Goal: Navigation & Orientation: Understand site structure

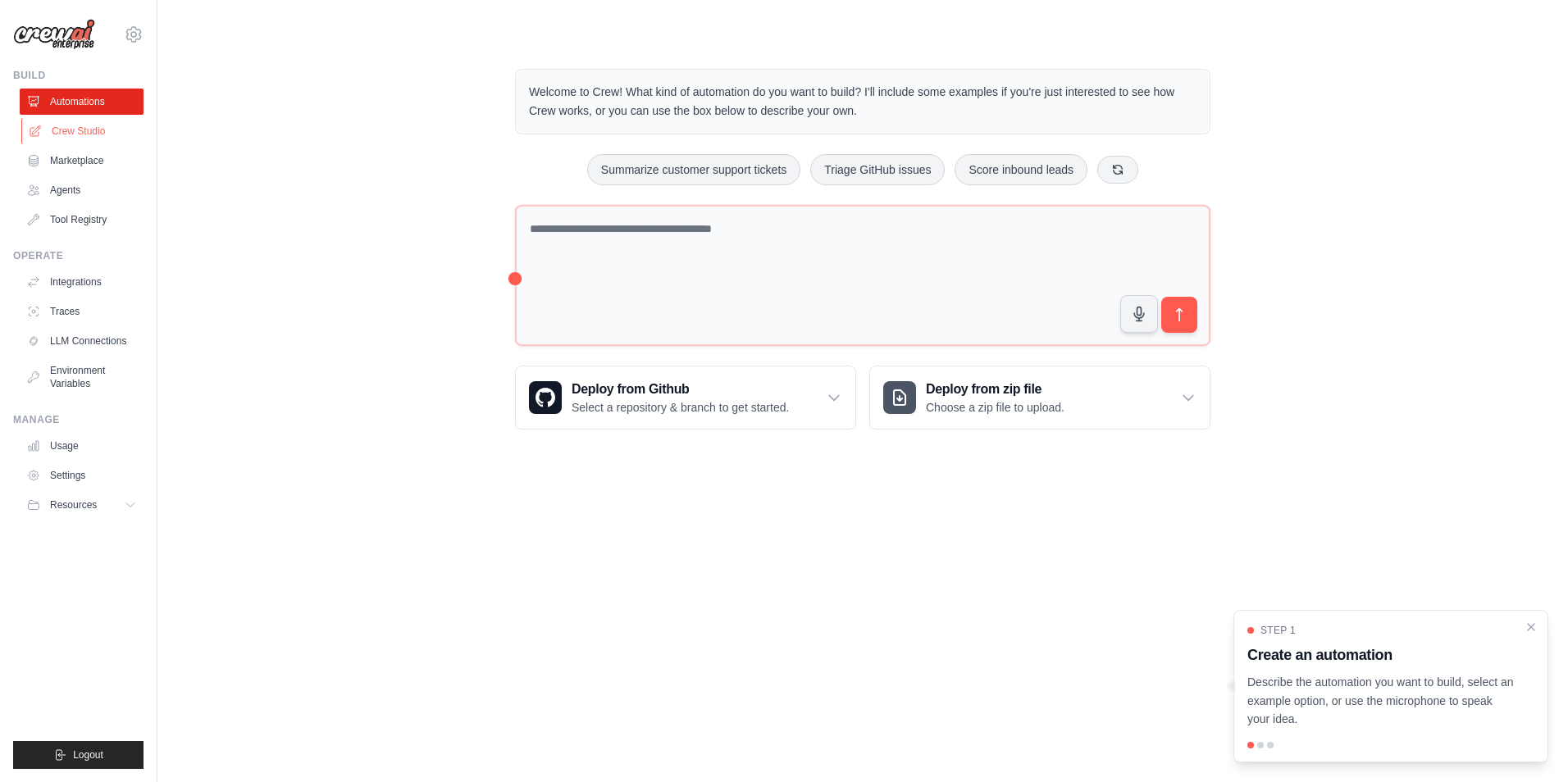
click at [83, 136] on link "Crew Studio" at bounding box center [83, 131] width 124 height 26
click at [92, 123] on link "Crew Studio" at bounding box center [83, 131] width 124 height 26
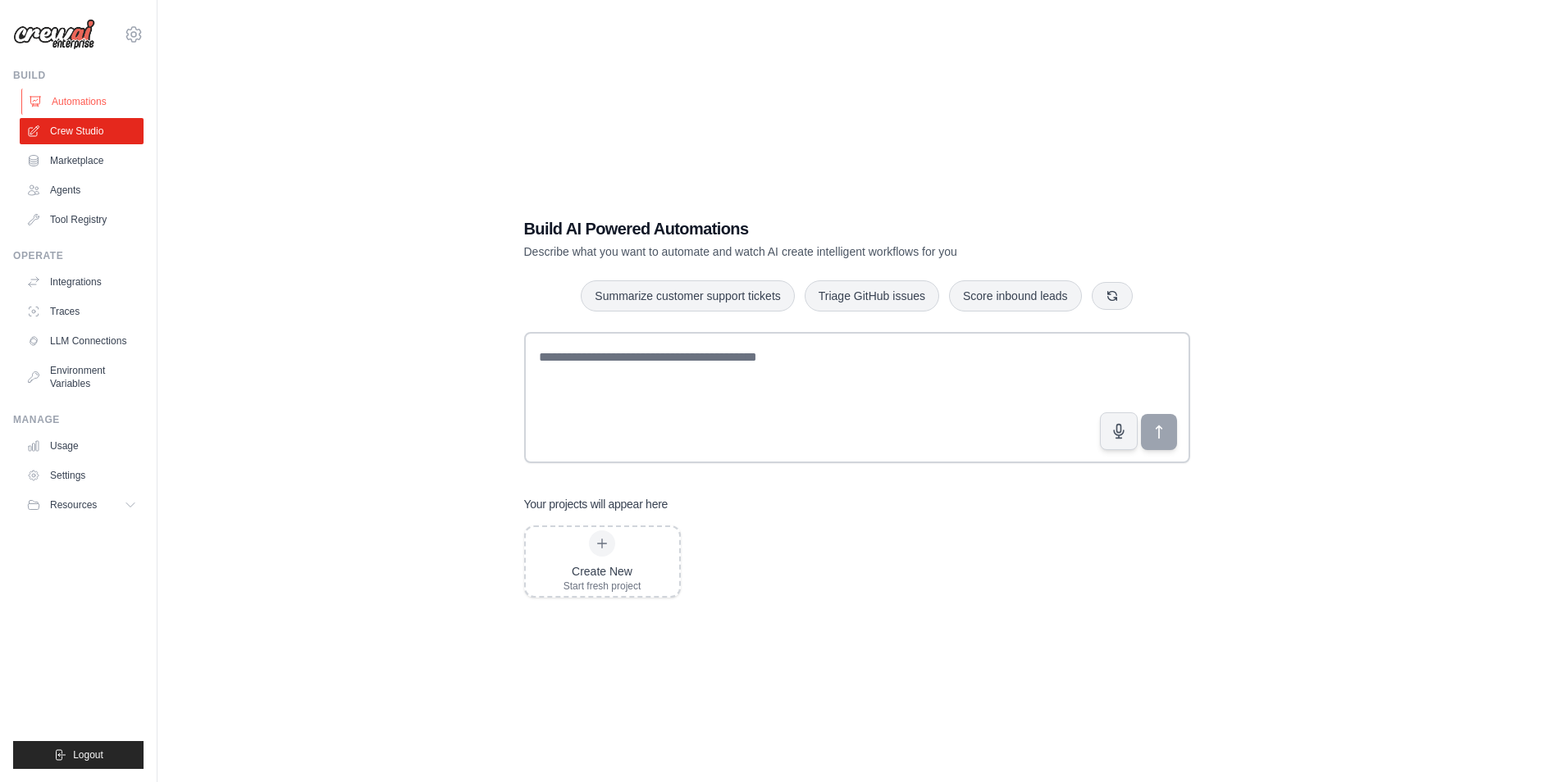
click at [81, 105] on link "Automations" at bounding box center [83, 102] width 124 height 26
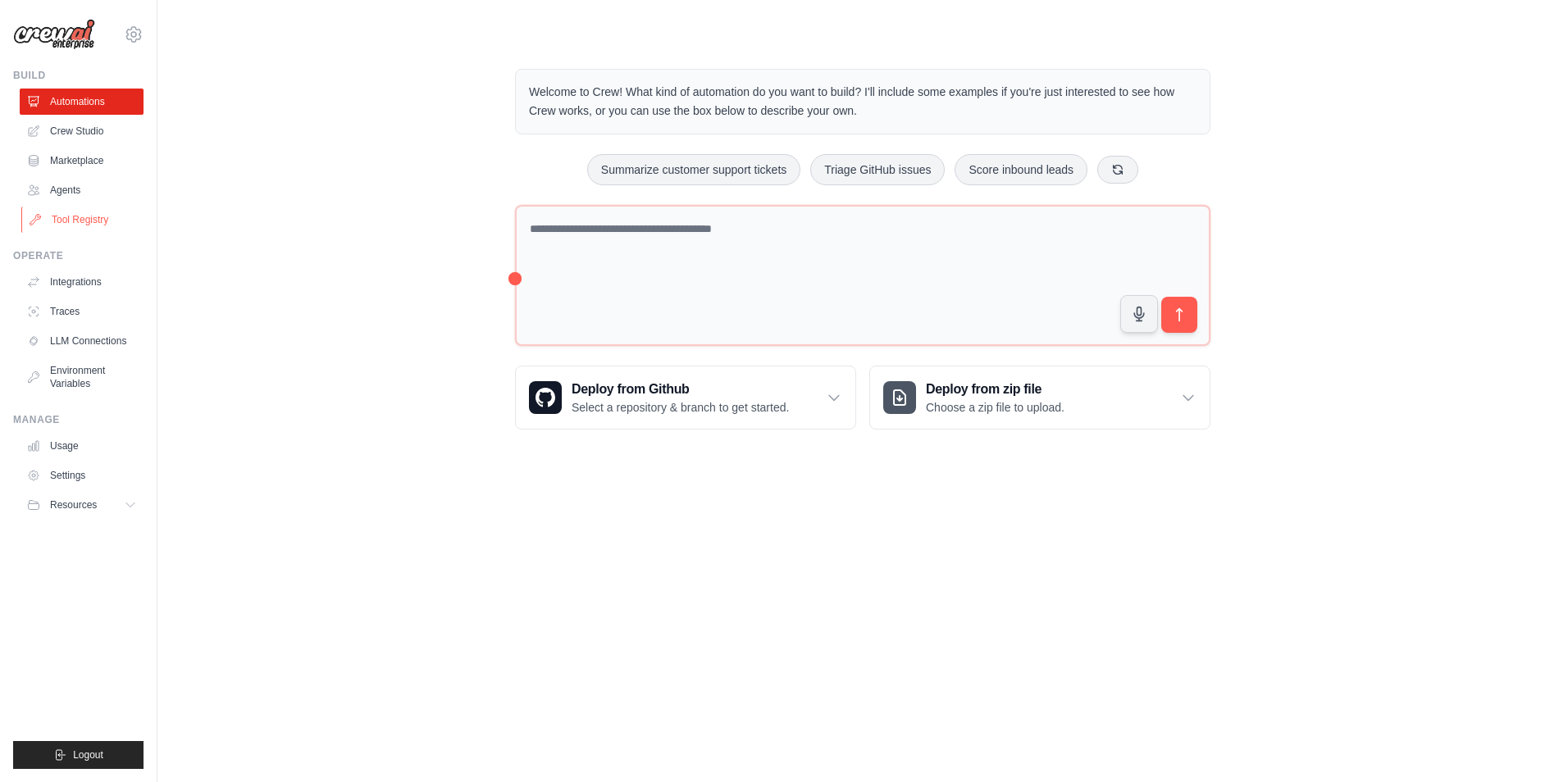
click at [73, 212] on link "Tool Registry" at bounding box center [83, 220] width 124 height 26
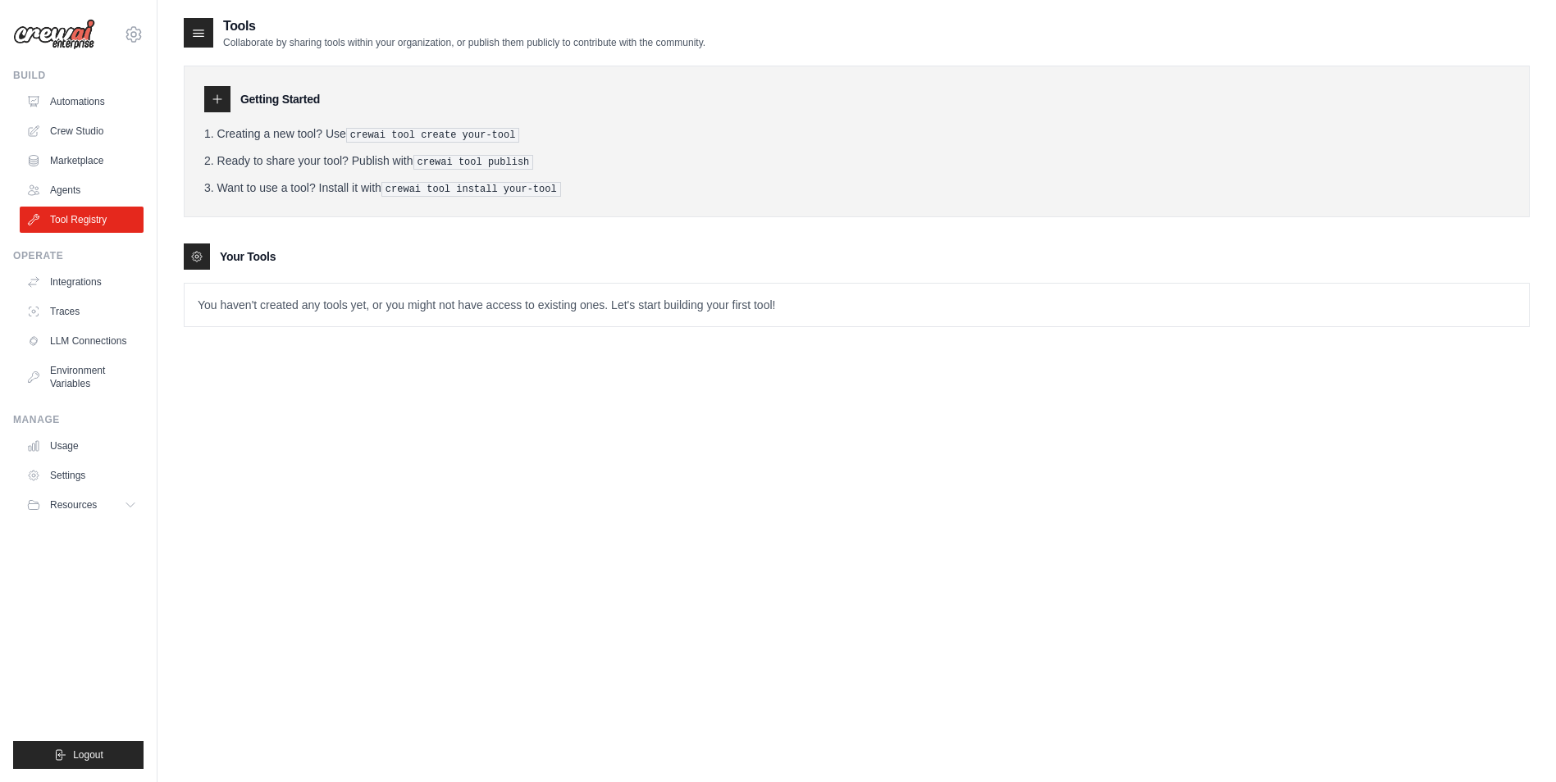
click at [331, 300] on p "You haven't created any tools yet, or you might not have access to existing one…" at bounding box center [857, 305] width 1344 height 43
click at [408, 312] on p "You haven't created any tools yet, or you might not have access to existing one…" at bounding box center [857, 305] width 1344 height 43
click at [666, 166] on li "Ready to share your tool? Publish with crewai tool publish" at bounding box center [856, 161] width 1305 height 17
click at [54, 97] on link "Automations" at bounding box center [83, 102] width 124 height 26
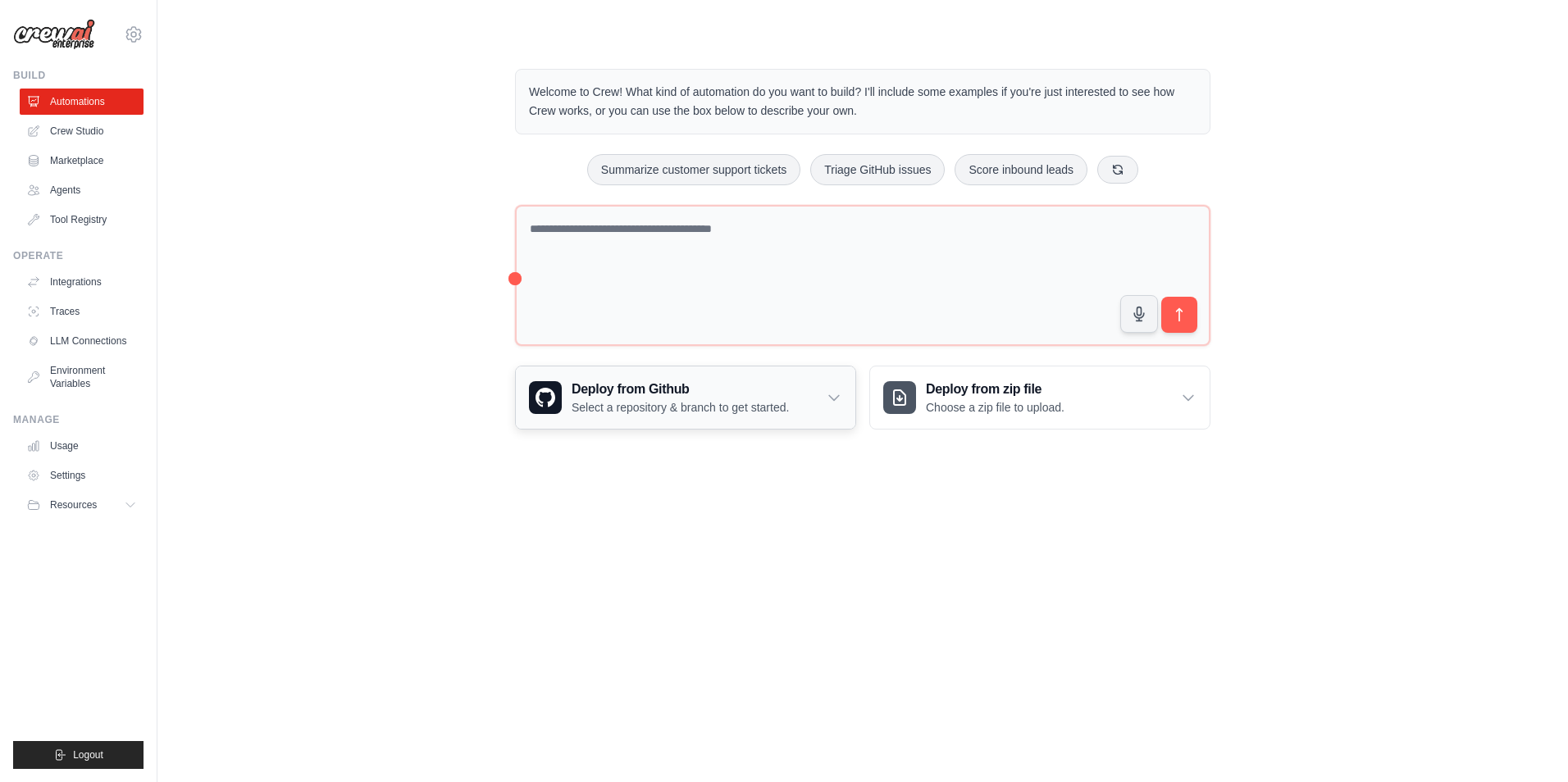
click at [827, 395] on icon at bounding box center [834, 398] width 16 height 16
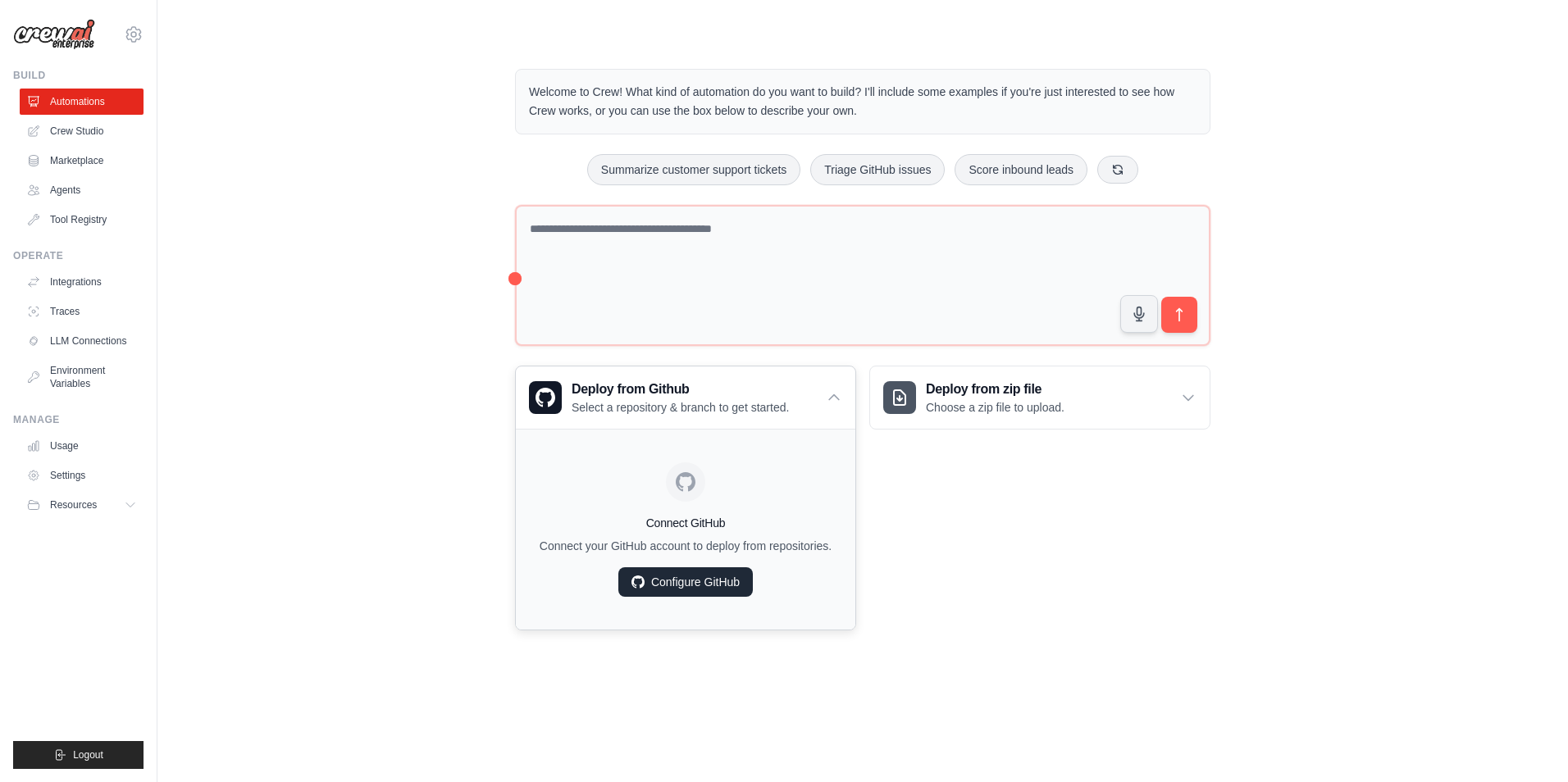
click at [725, 585] on link "Configure GitHub" at bounding box center [685, 583] width 135 height 30
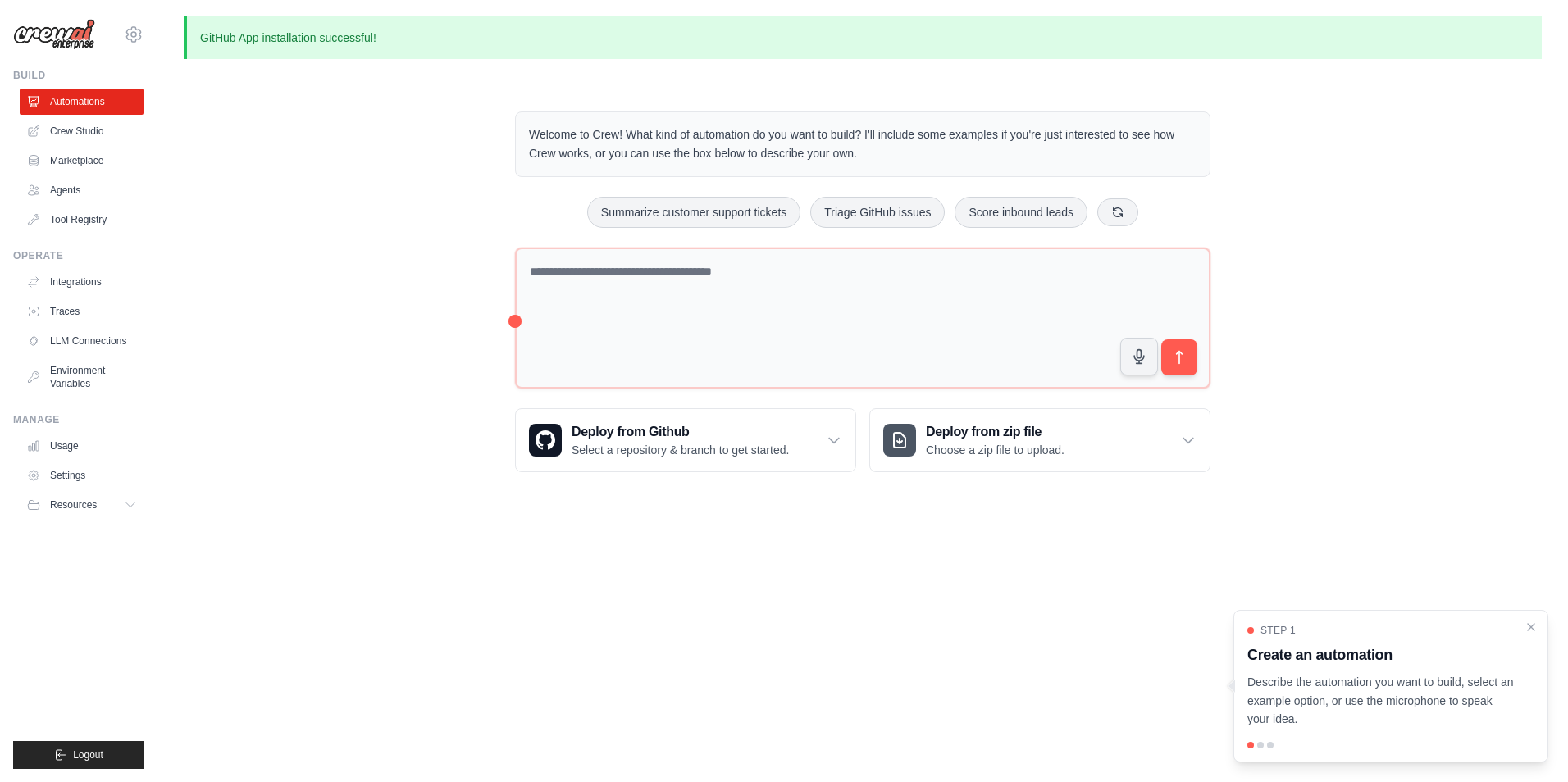
click at [1257, 750] on div "Step 1 Create an automation Describe the automation you want to build, select a…" at bounding box center [1391, 686] width 315 height 153
click at [100, 135] on link "Crew Studio" at bounding box center [83, 131] width 124 height 26
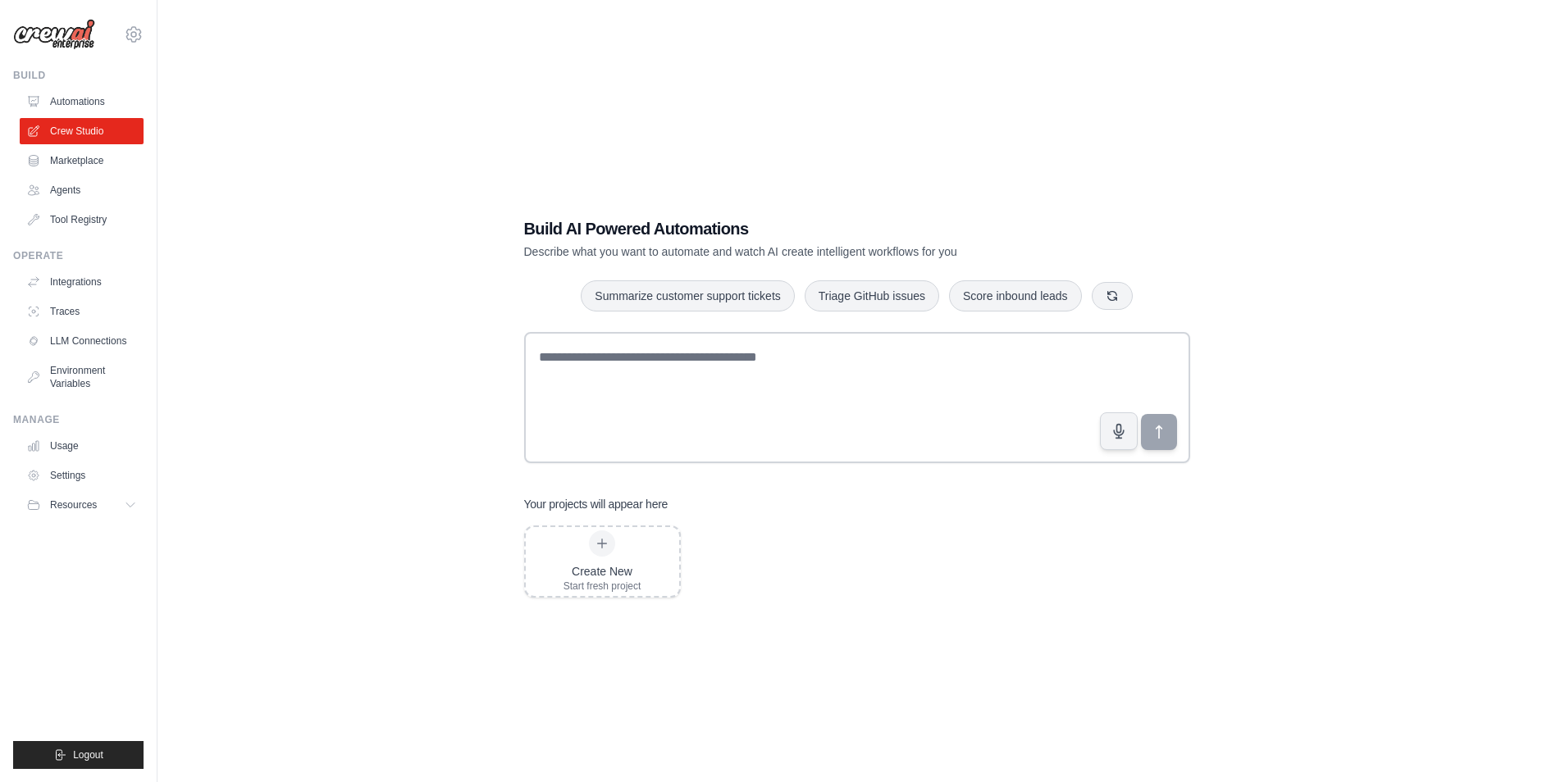
click at [99, 106] on link "Automations" at bounding box center [82, 102] width 124 height 26
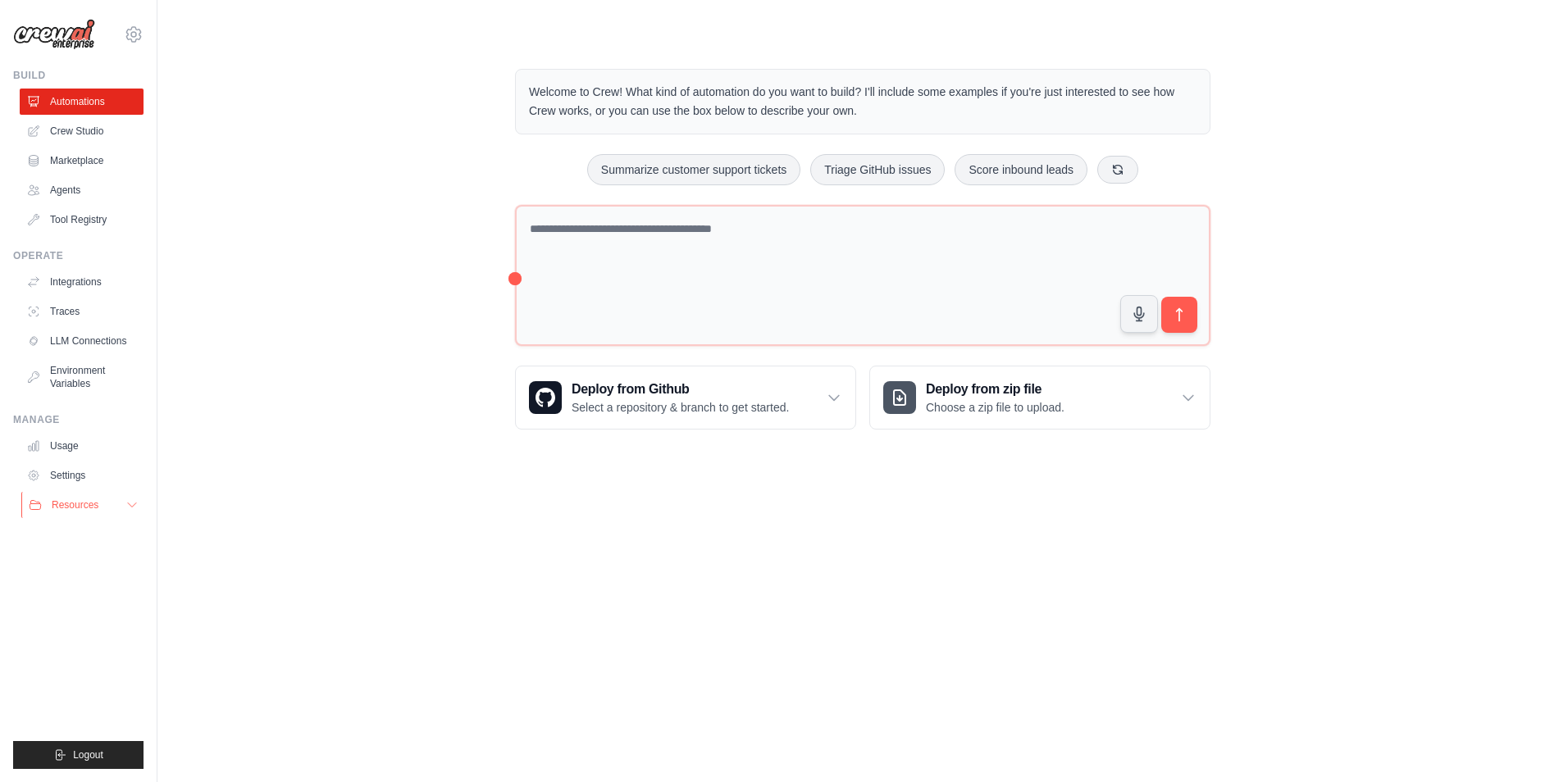
click at [133, 512] on button "Resources" at bounding box center [83, 505] width 124 height 26
click at [97, 556] on link "GitHub" at bounding box center [88, 559] width 114 height 23
click at [1179, 397] on div "Deploy from zip file Choose a zip file to upload." at bounding box center [1040, 398] width 340 height 62
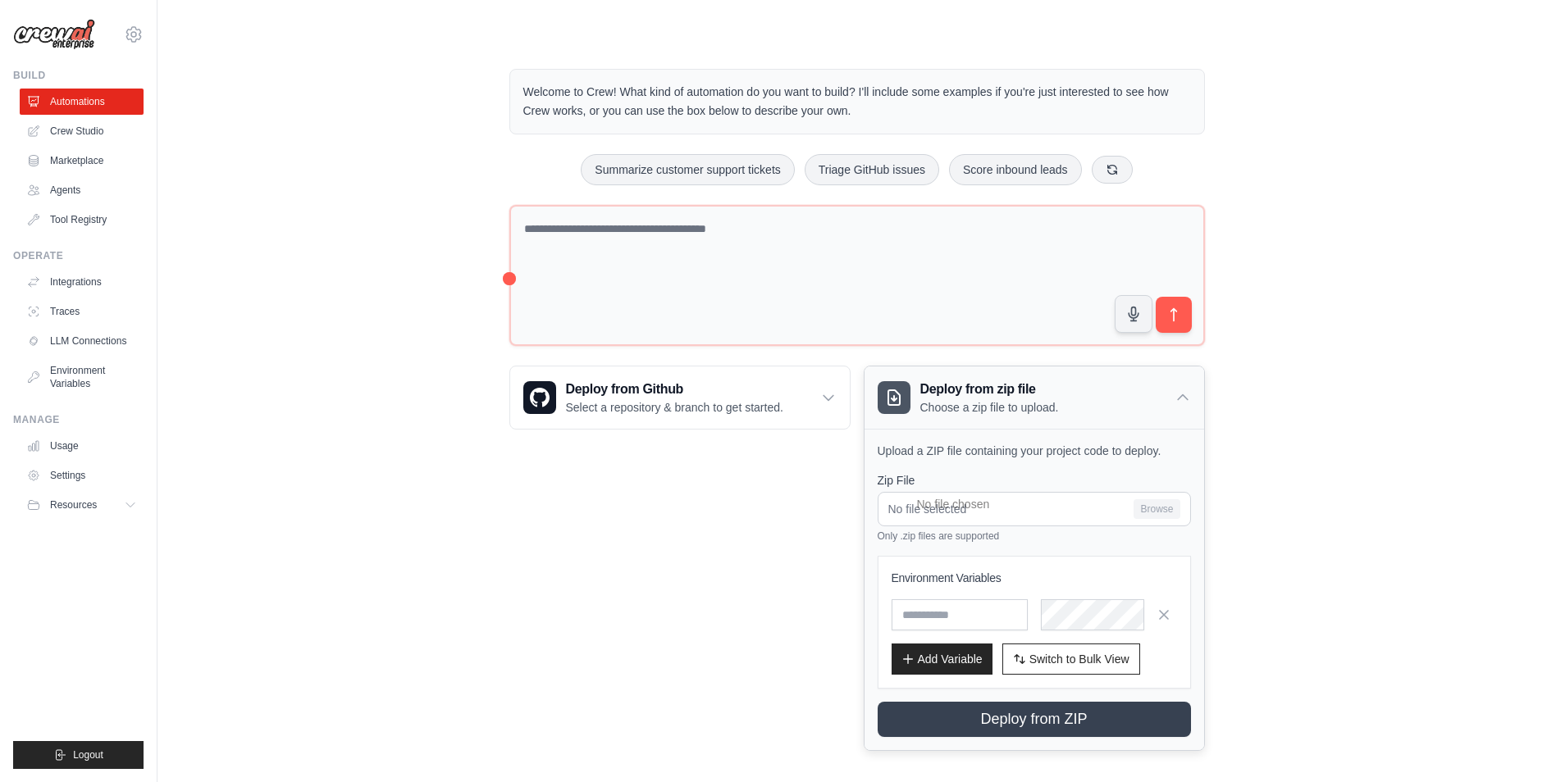
click at [1177, 394] on icon at bounding box center [1182, 398] width 16 height 16
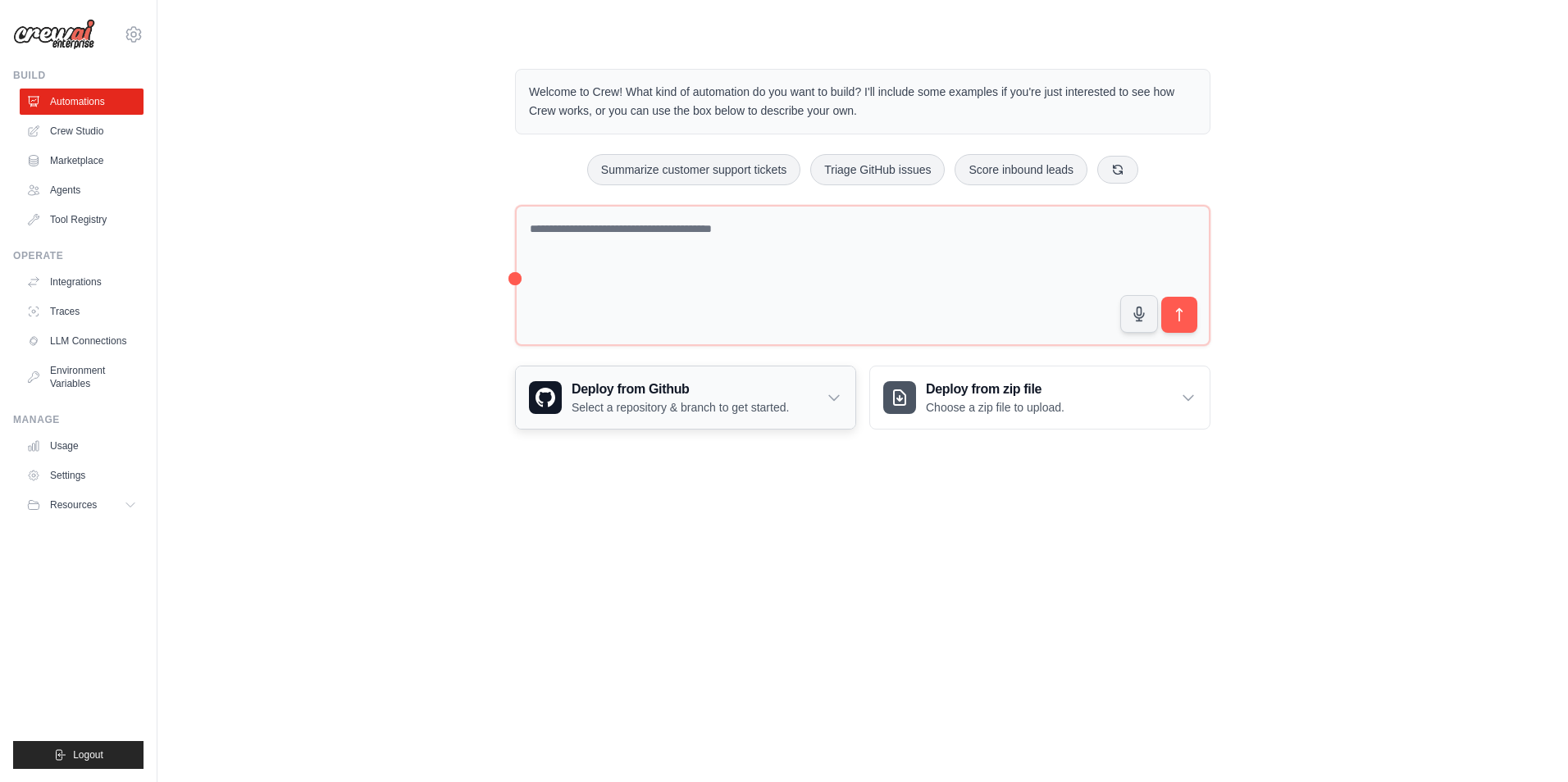
click at [782, 399] on p "Select a repository & branch to get started." at bounding box center [680, 407] width 217 height 16
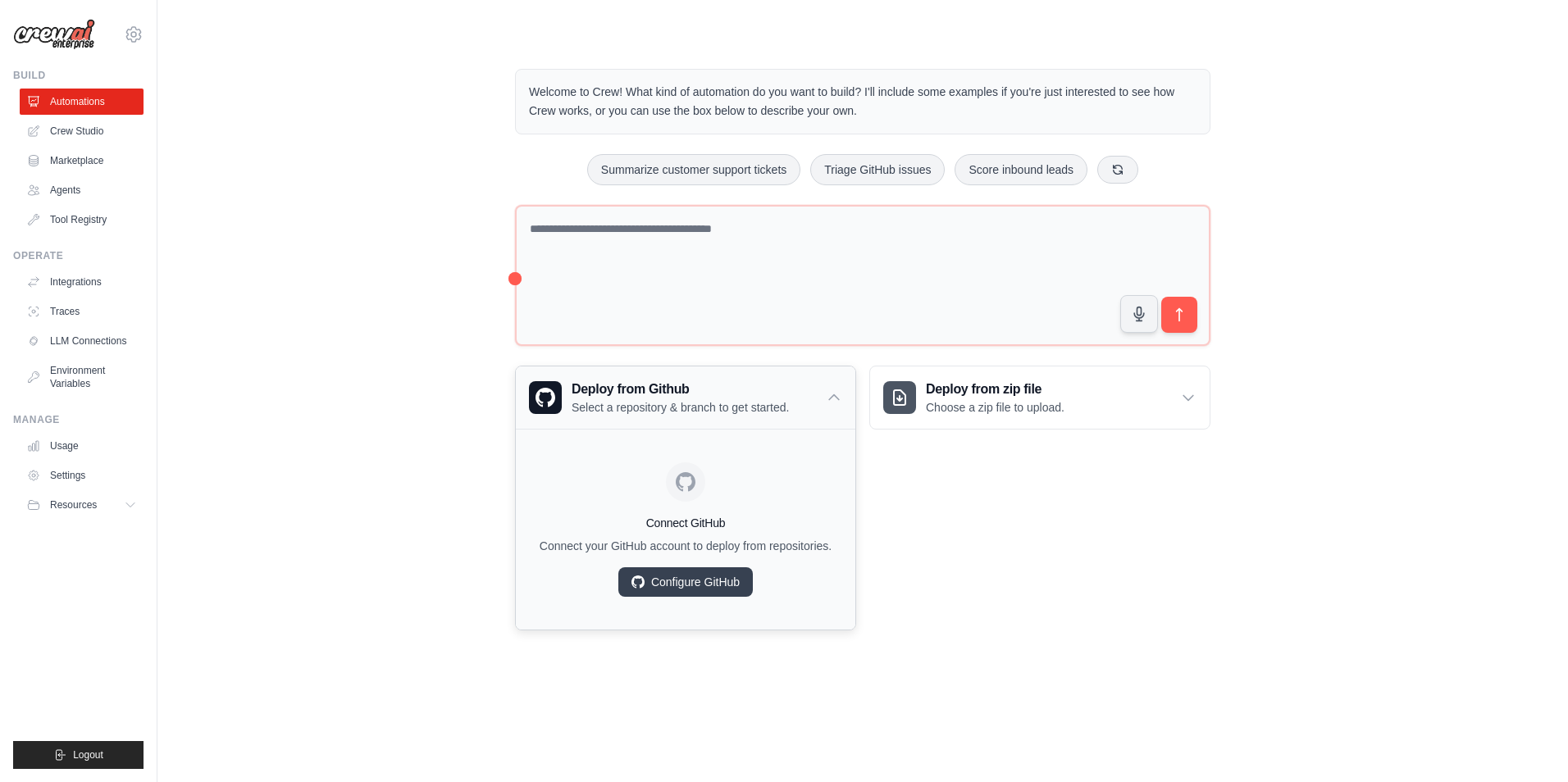
click at [786, 395] on h3 "Deploy from Github" at bounding box center [680, 390] width 217 height 20
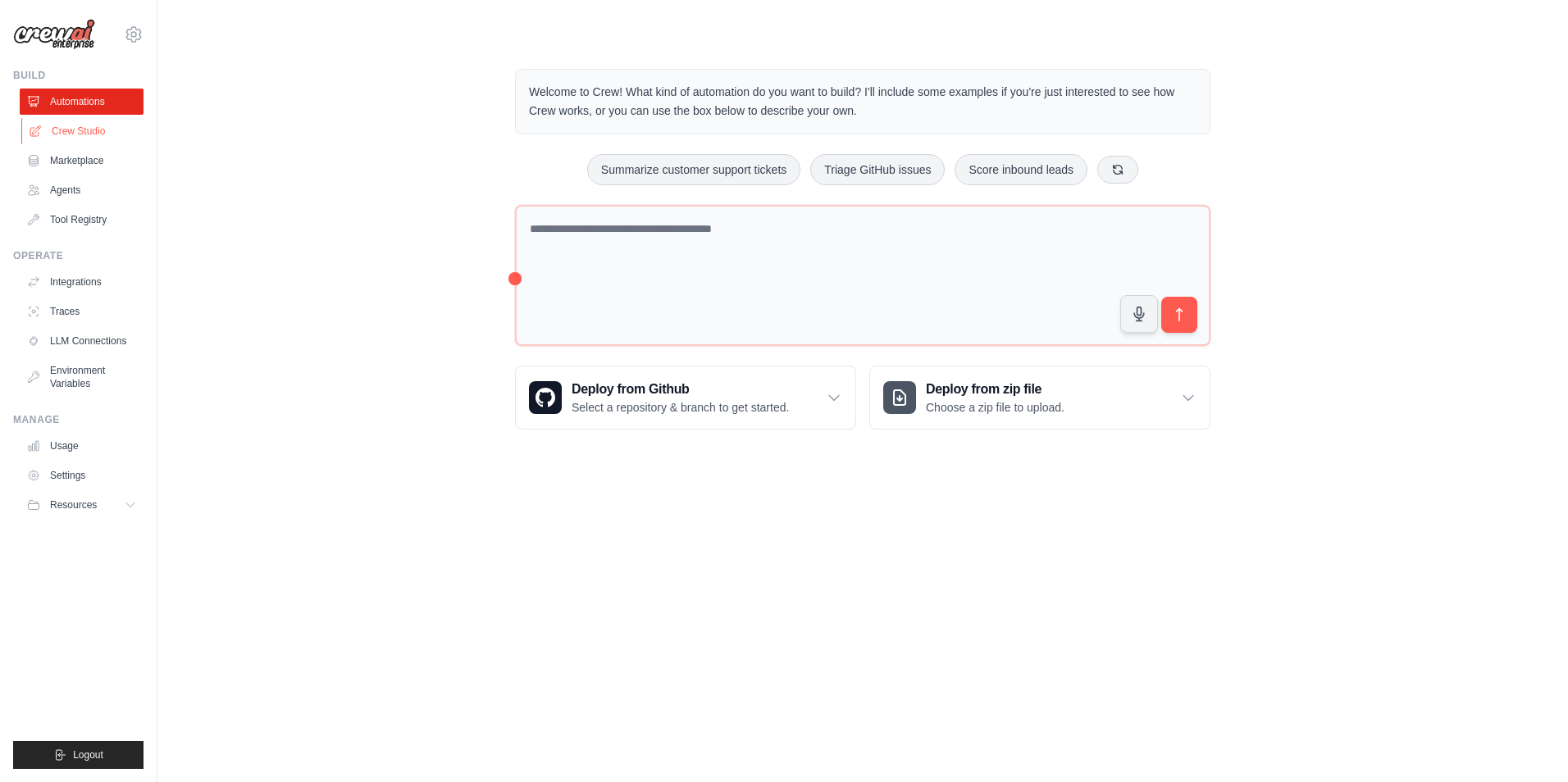
click at [63, 135] on link "Crew Studio" at bounding box center [83, 131] width 124 height 26
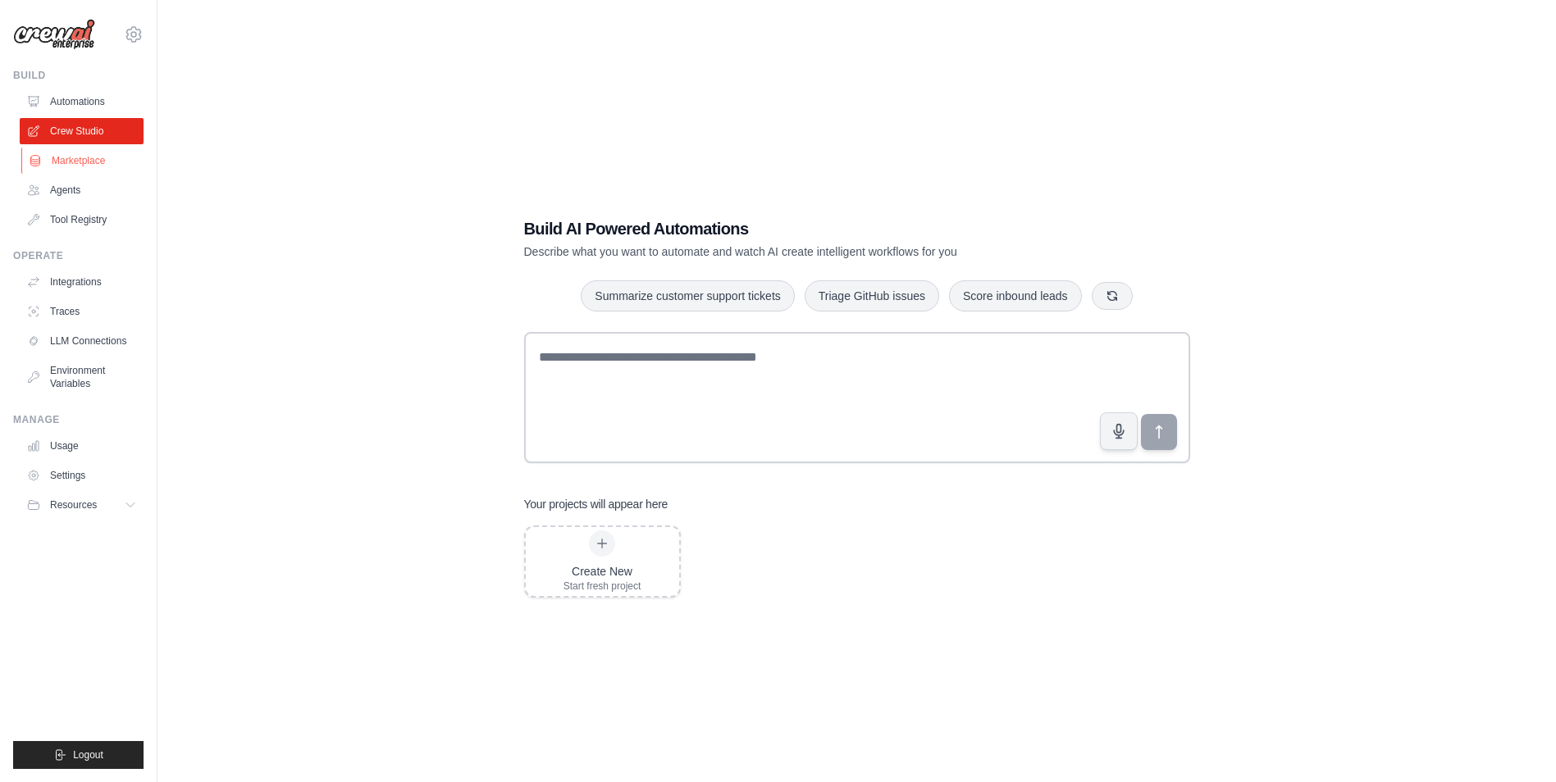
click at [69, 167] on link "Marketplace" at bounding box center [83, 161] width 124 height 26
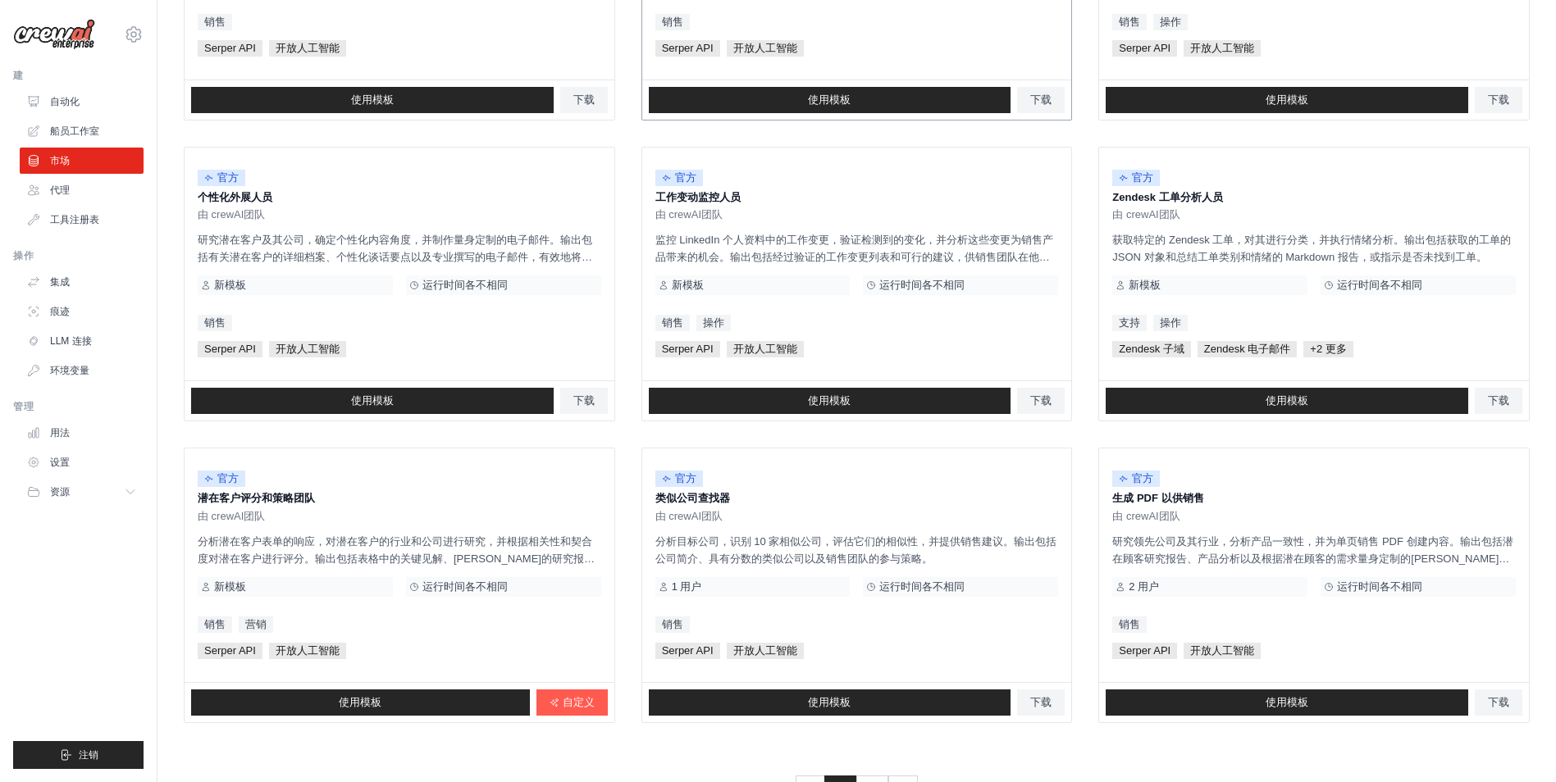
scroll to position [737, 0]
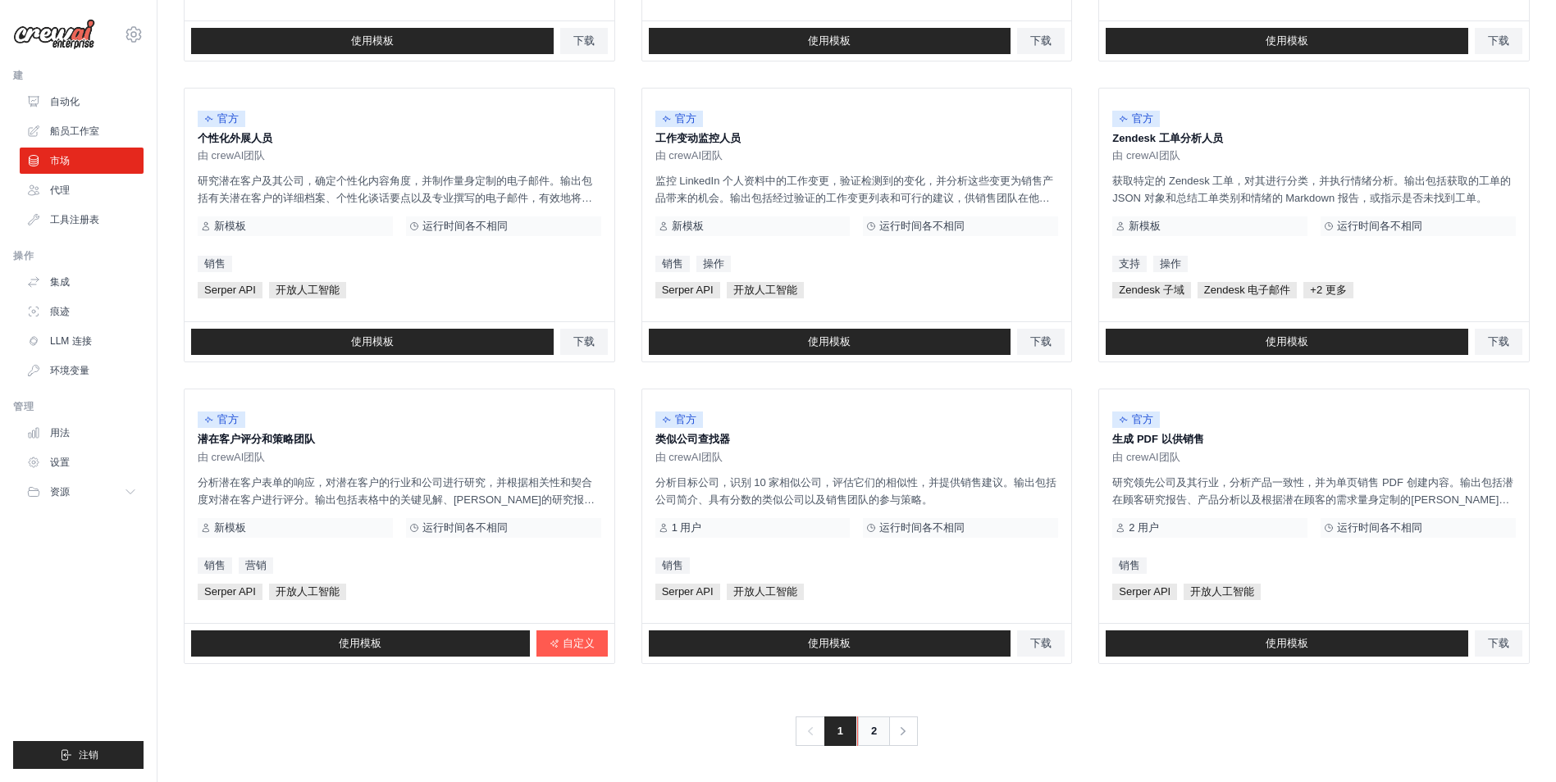
click at [870, 726] on link "2" at bounding box center [873, 732] width 33 height 30
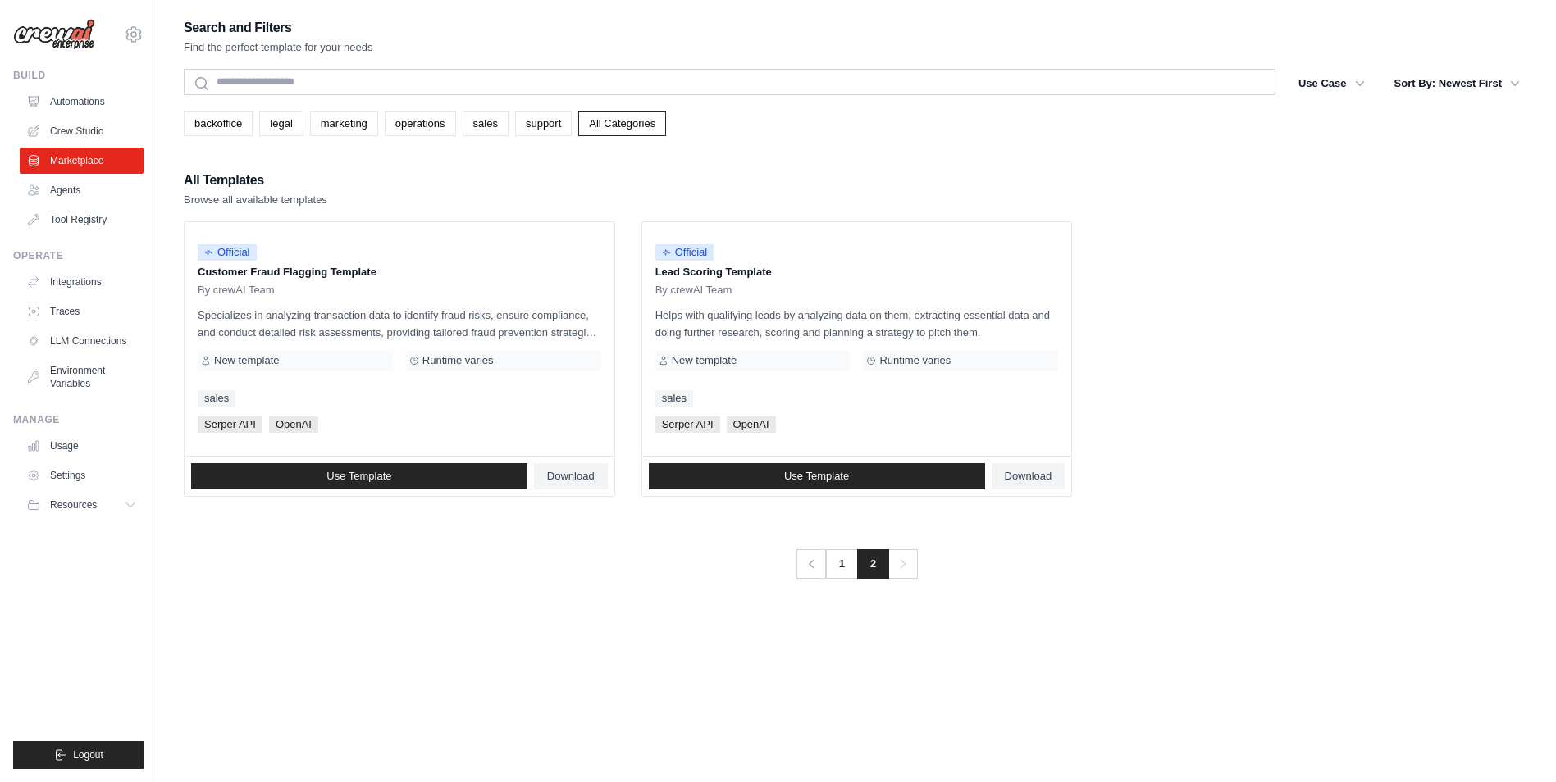
drag, startPoint x: 583, startPoint y: 541, endPoint x: 533, endPoint y: 595, distance: 73.7
click at [533, 595] on div "Search and Filters Find the perfect template for your needs Search Use Case bac…" at bounding box center [857, 407] width 1346 height 782
click at [100, 198] on link "Agents" at bounding box center [83, 190] width 124 height 26
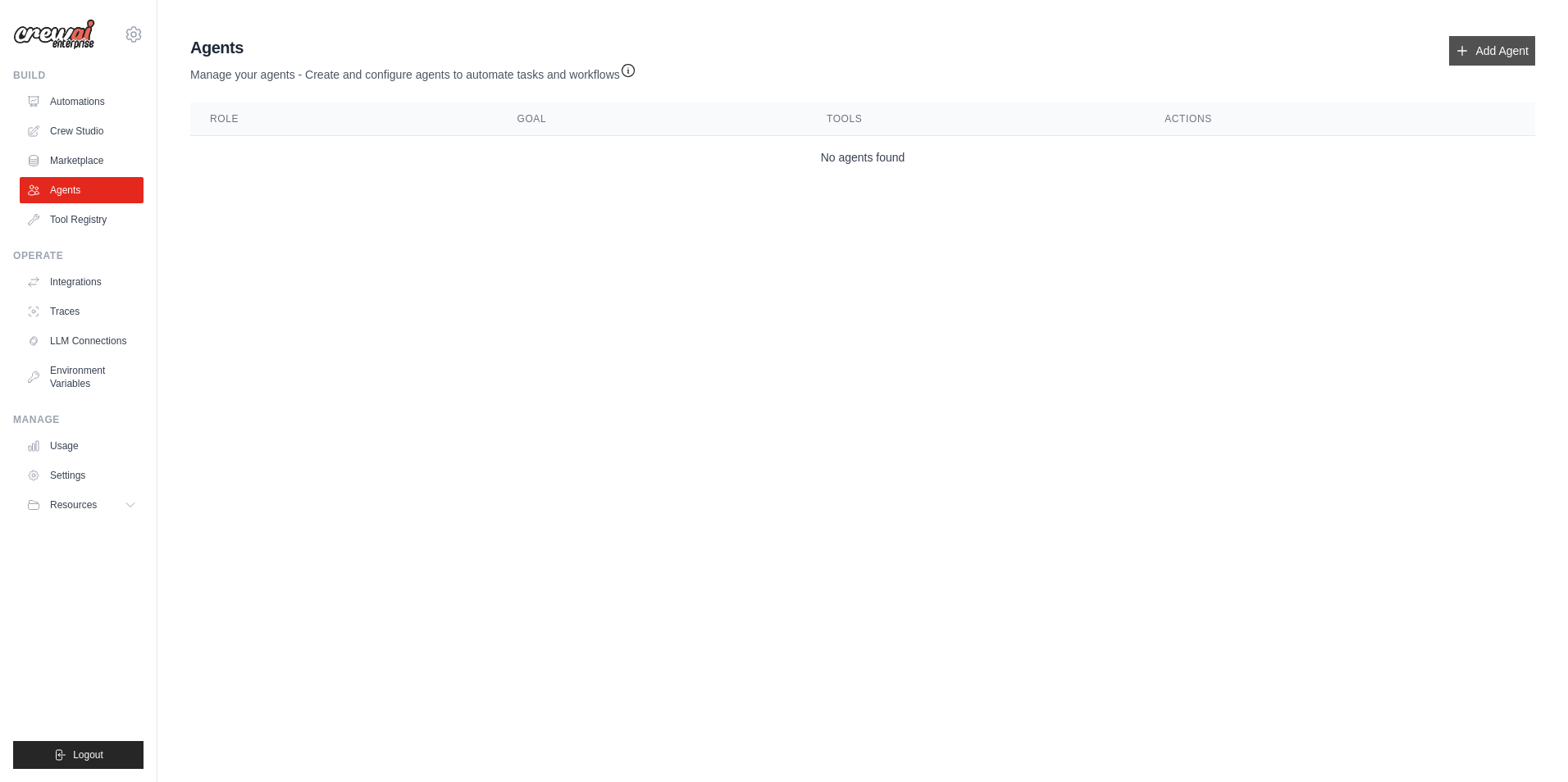
click at [1480, 41] on link "Add Agent" at bounding box center [1492, 51] width 86 height 30
click at [99, 287] on link "Integrations" at bounding box center [83, 282] width 124 height 26
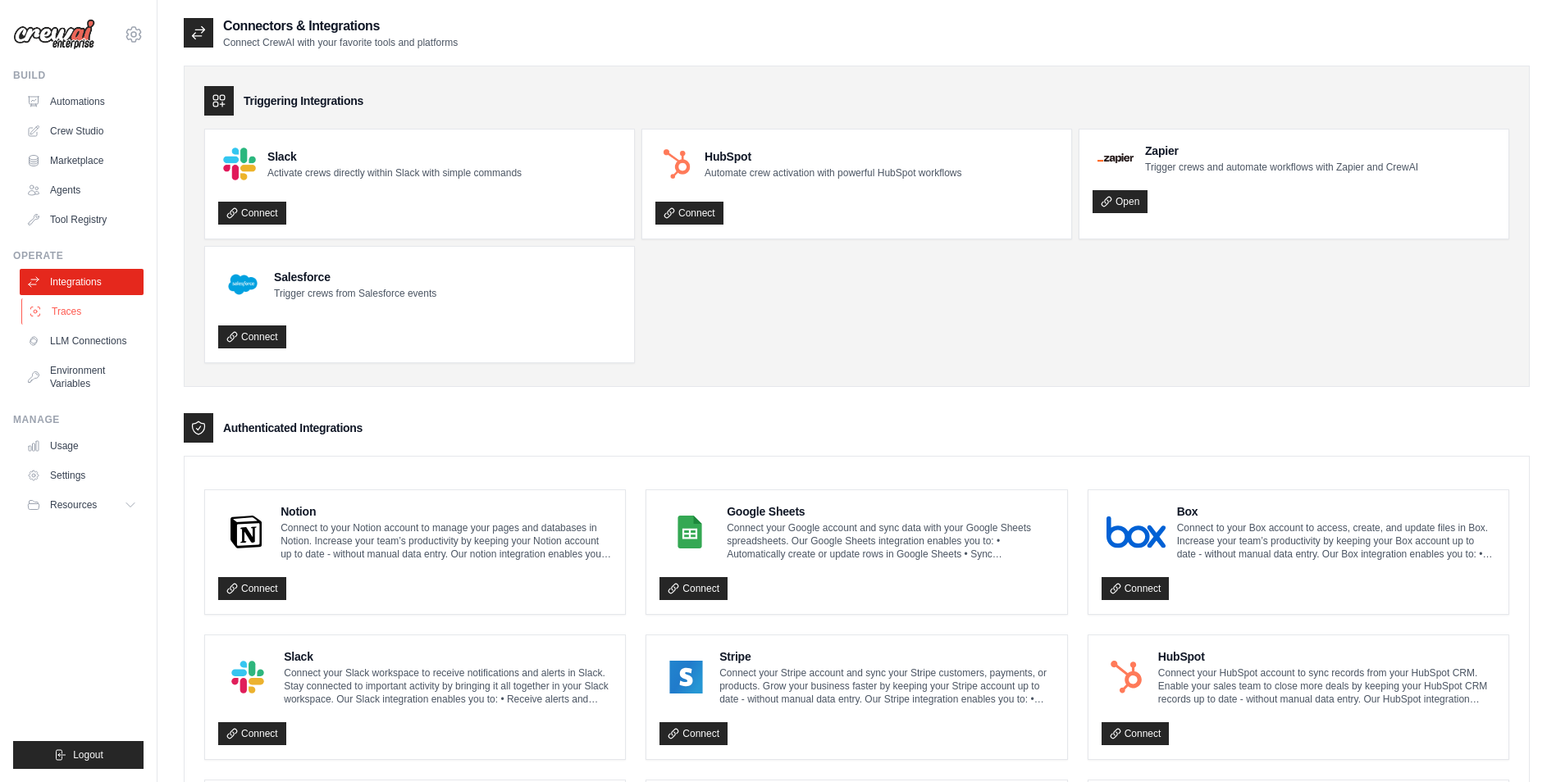
click at [75, 317] on link "Traces" at bounding box center [83, 312] width 124 height 26
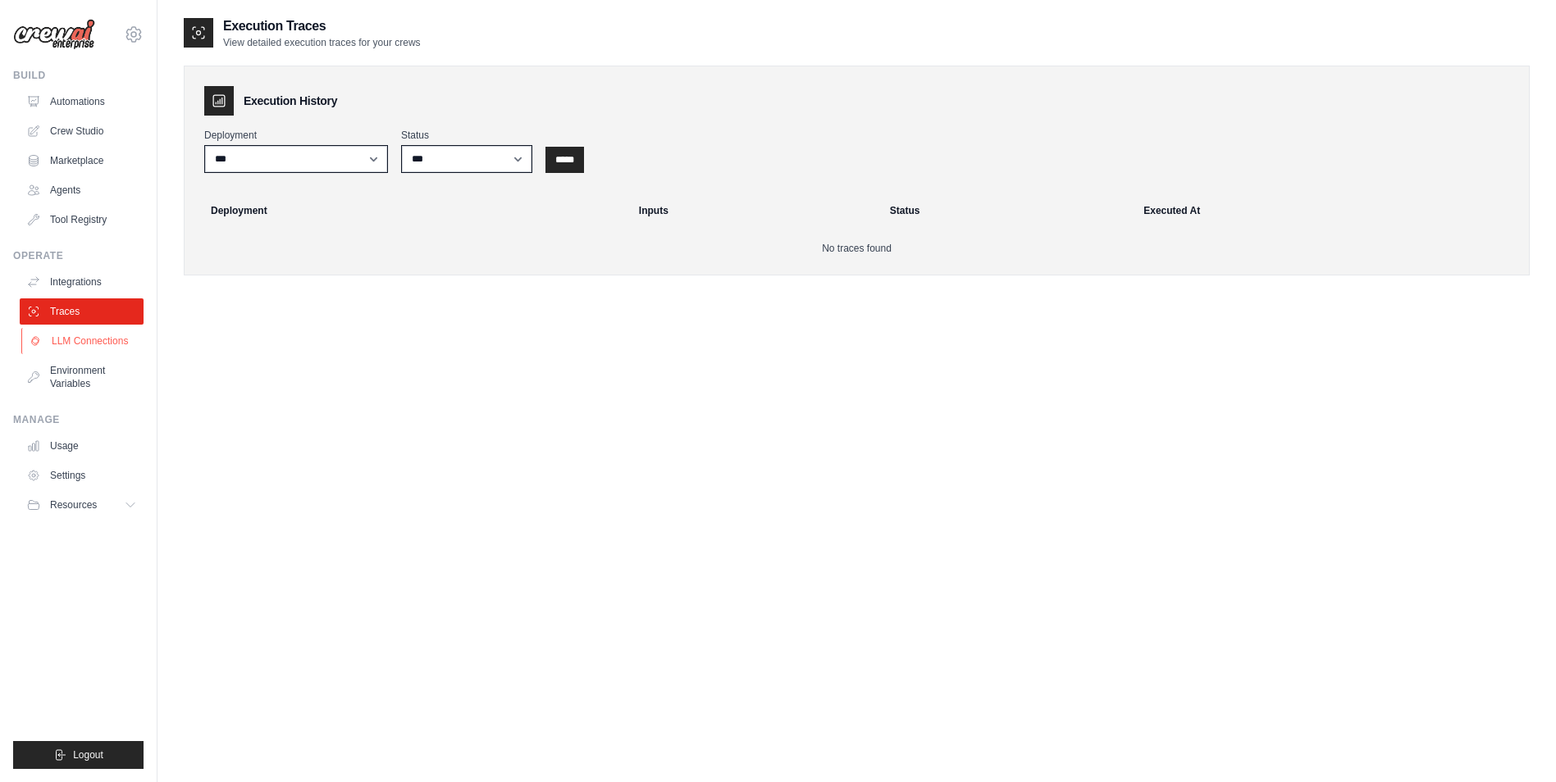
click at [88, 350] on link "LLM Connections" at bounding box center [83, 341] width 124 height 26
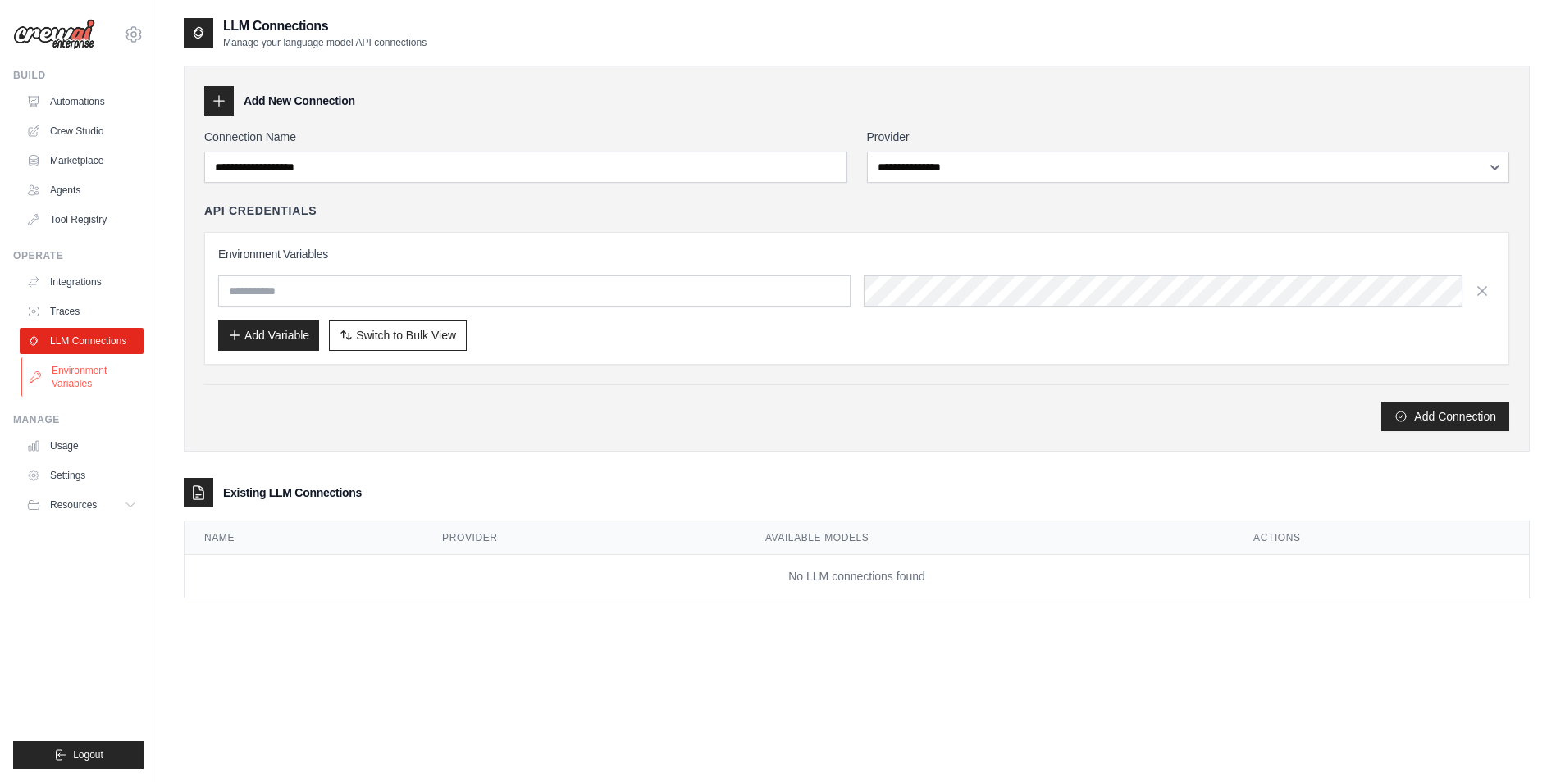
click at [89, 369] on link "Environment Variables" at bounding box center [83, 377] width 124 height 39
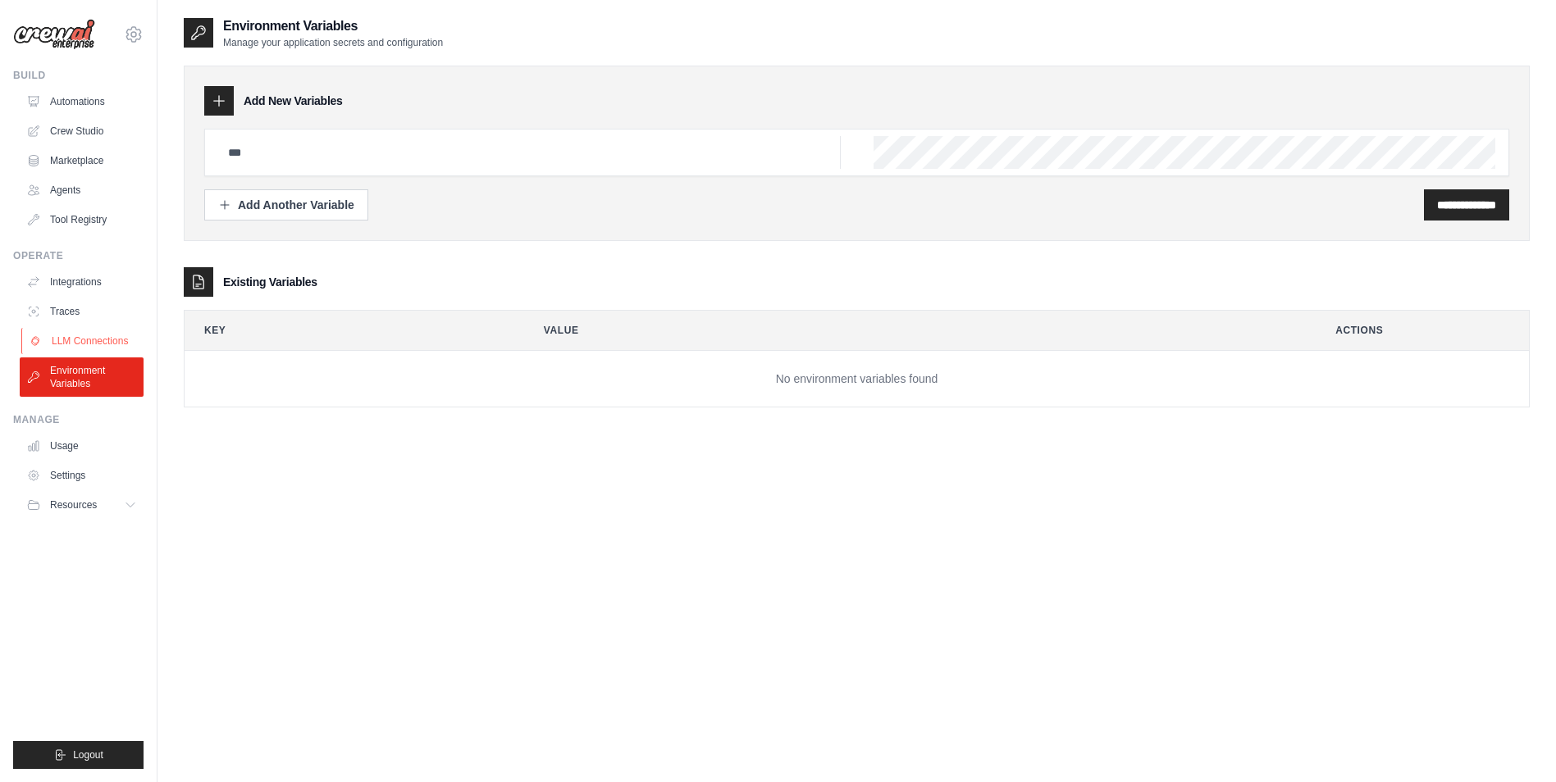
click at [101, 336] on link "LLM Connections" at bounding box center [83, 341] width 124 height 26
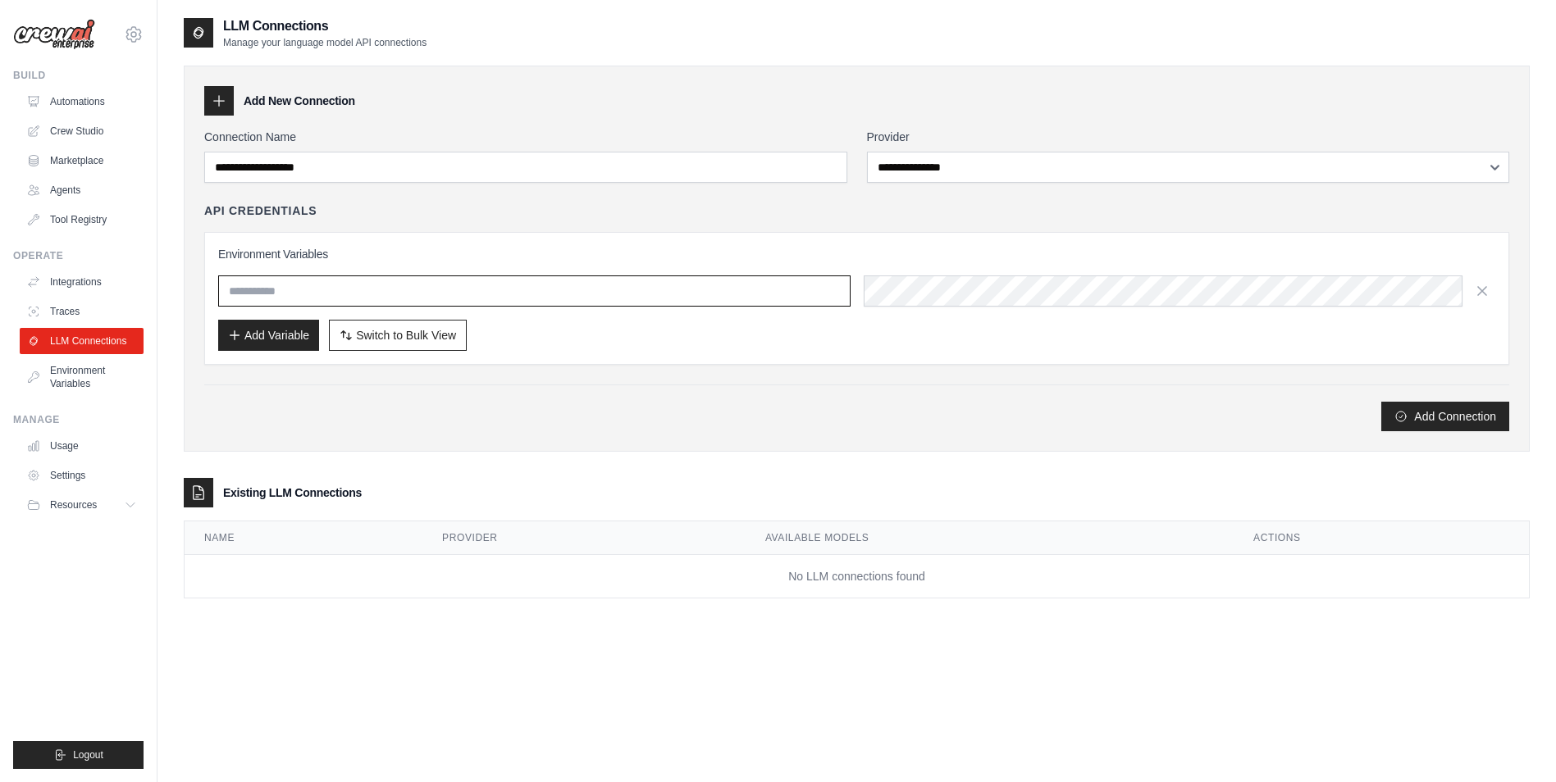
click at [603, 293] on input "text" at bounding box center [534, 291] width 632 height 31
click at [634, 347] on div "Add Variable Switch to Bulk View Switch to Table View" at bounding box center [856, 335] width 1277 height 31
